Goal: Navigation & Orientation: Find specific page/section

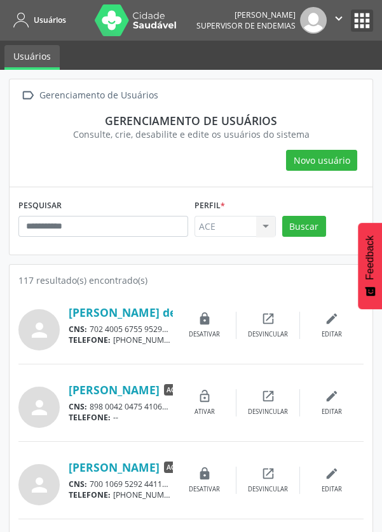
click at [362, 17] on button "apps" at bounding box center [362, 21] width 22 height 22
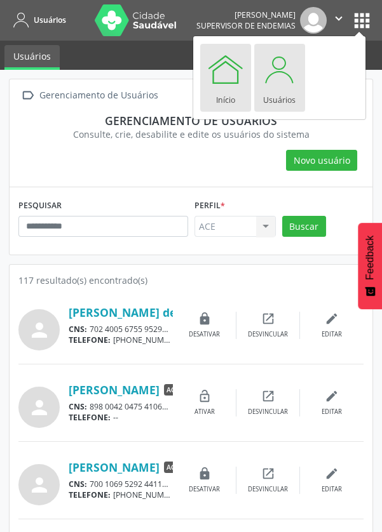
click at [219, 81] on div at bounding box center [225, 69] width 38 height 38
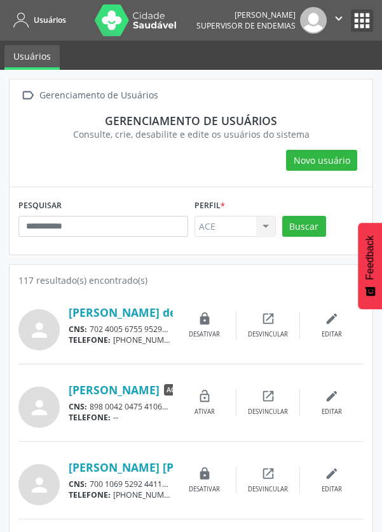
click at [364, 15] on button "apps" at bounding box center [362, 21] width 22 height 22
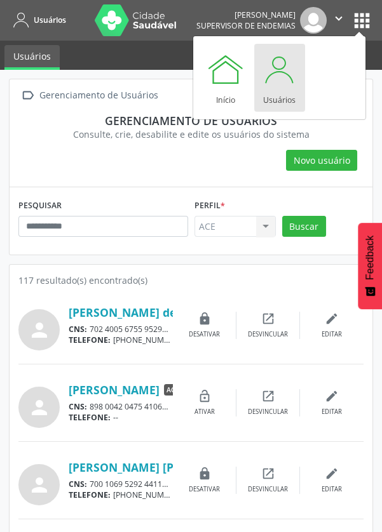
click at [285, 83] on div at bounding box center [279, 69] width 38 height 38
click at [281, 82] on div at bounding box center [279, 69] width 38 height 38
click at [222, 81] on div at bounding box center [225, 69] width 38 height 38
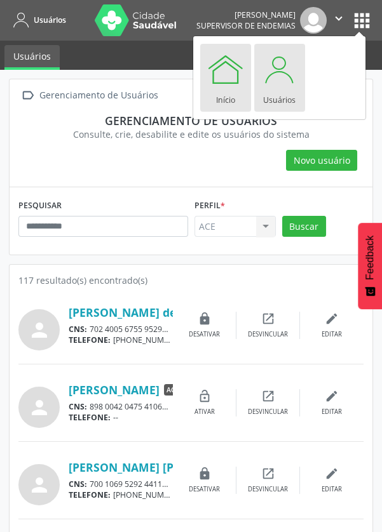
click at [217, 84] on div at bounding box center [225, 69] width 38 height 38
click at [219, 71] on div at bounding box center [225, 69] width 38 height 38
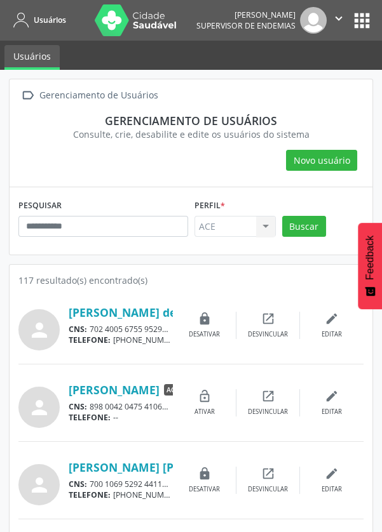
click at [365, 17] on button "apps" at bounding box center [362, 21] width 22 height 22
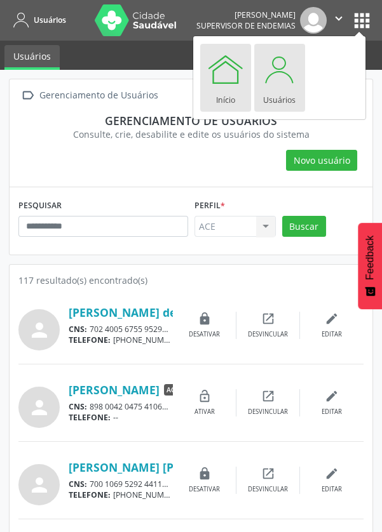
click at [229, 86] on div at bounding box center [225, 69] width 38 height 38
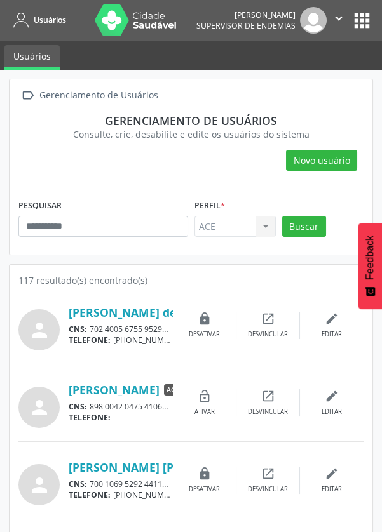
click at [154, 21] on img at bounding box center [136, 20] width 83 height 32
click at [360, 21] on button "apps" at bounding box center [362, 21] width 22 height 22
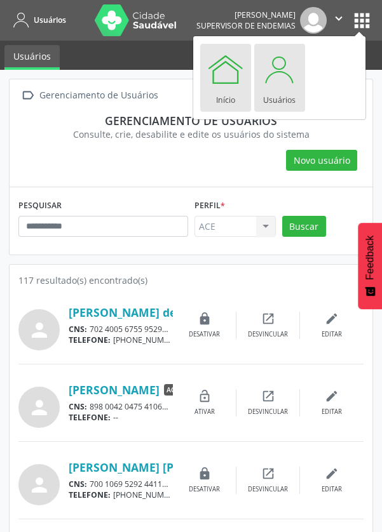
click at [227, 84] on div at bounding box center [225, 69] width 38 height 38
